Goal: Navigation & Orientation: Find specific page/section

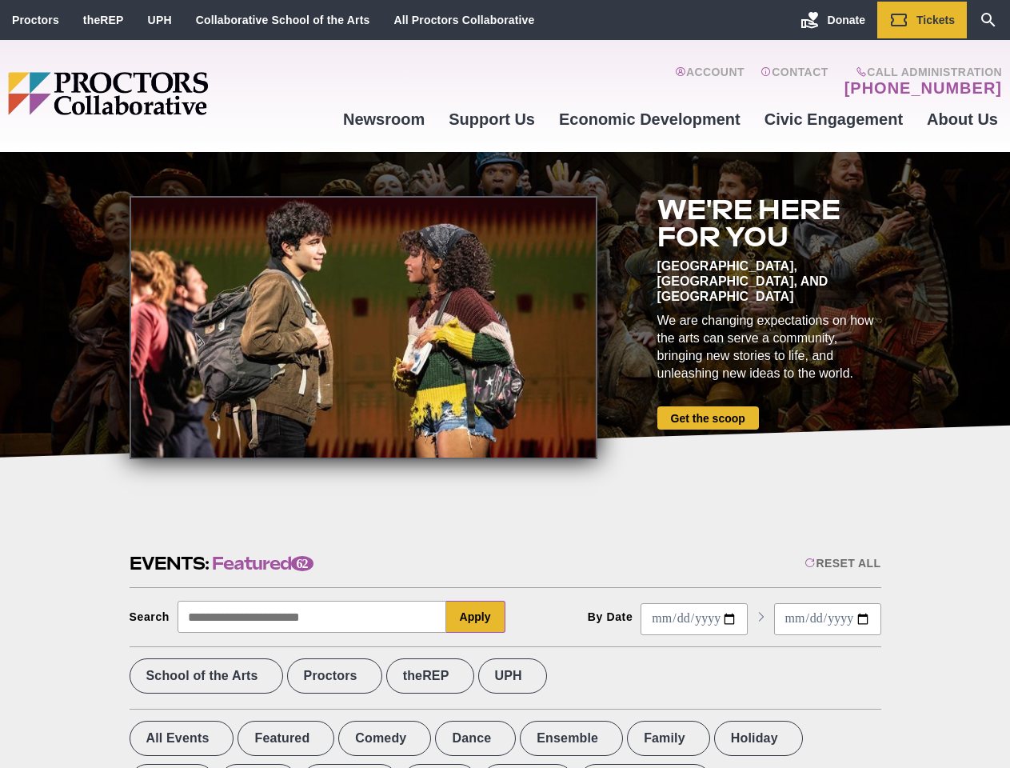
click at [505, 384] on div at bounding box center [364, 327] width 468 height 263
click at [842, 563] on div "Reset All" at bounding box center [843, 563] width 76 height 13
click at [476, 617] on button "Apply" at bounding box center [475, 617] width 59 height 32
